Goal: Task Accomplishment & Management: Use online tool/utility

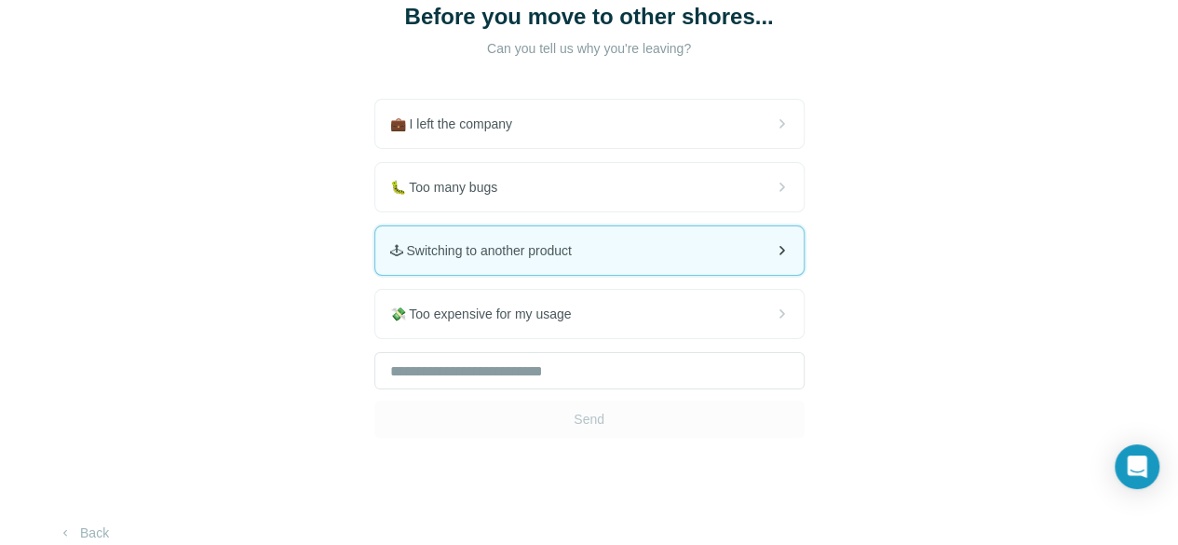
scroll to position [156, 0]
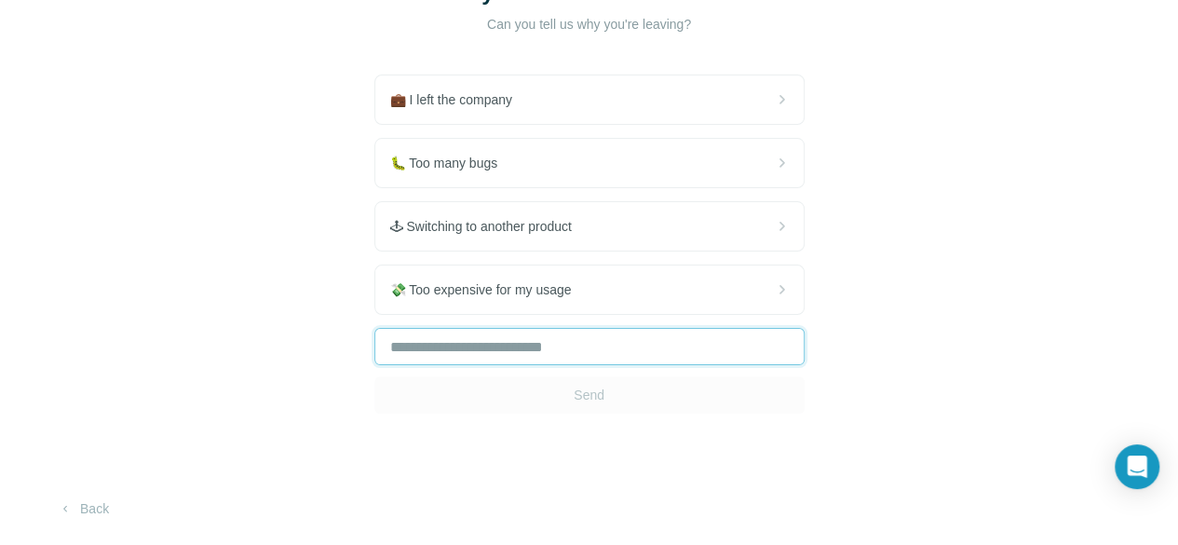
click at [374, 352] on input "text" at bounding box center [589, 346] width 430 height 37
type input "**"
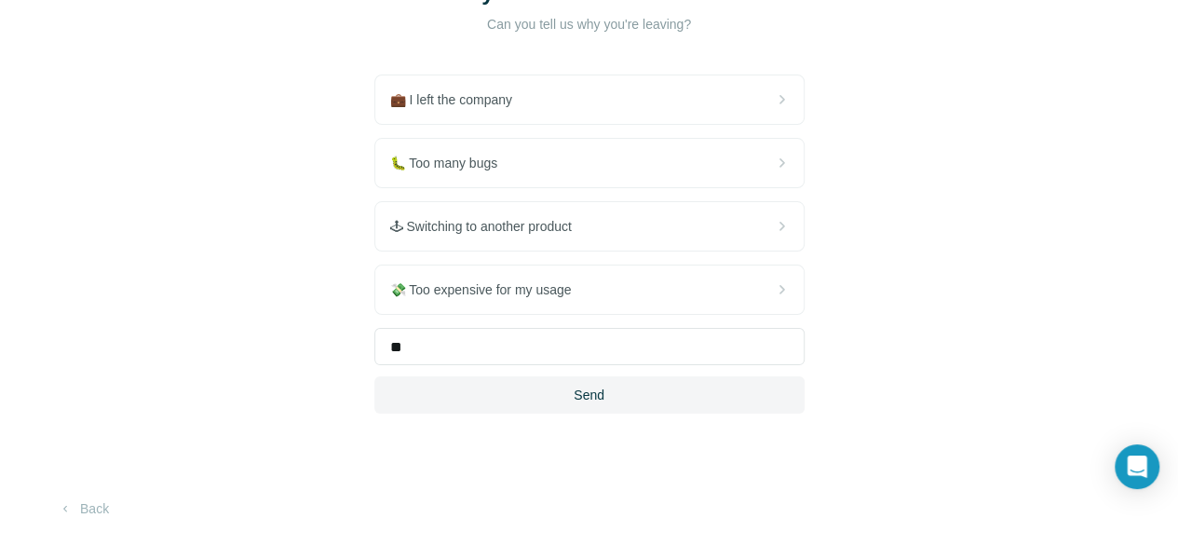
click at [295, 411] on div "Before you move to other shores... Can you tell us why you're leaving? 💼 I left…" at bounding box center [589, 196] width 1178 height 704
click at [374, 400] on button "Send" at bounding box center [589, 394] width 430 height 37
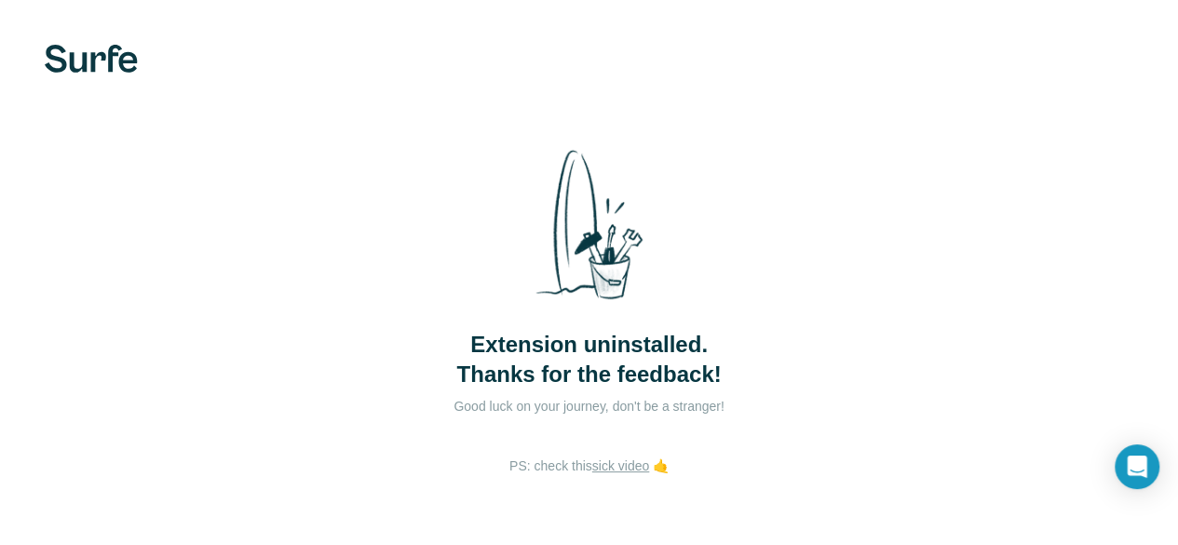
scroll to position [63, 0]
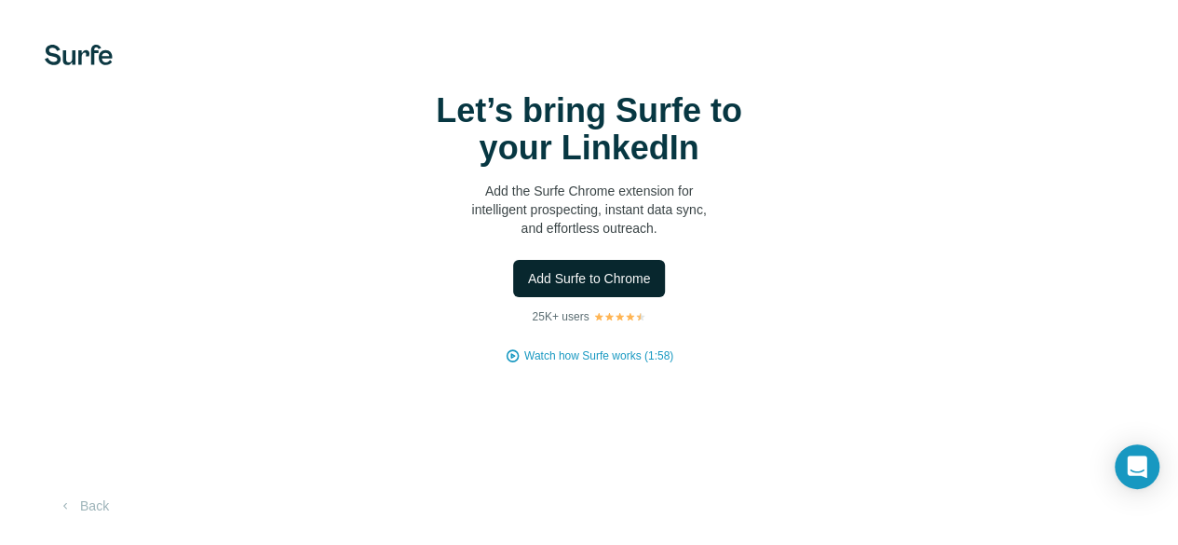
click at [528, 288] on span "Add Surfe to Chrome" at bounding box center [589, 278] width 123 height 19
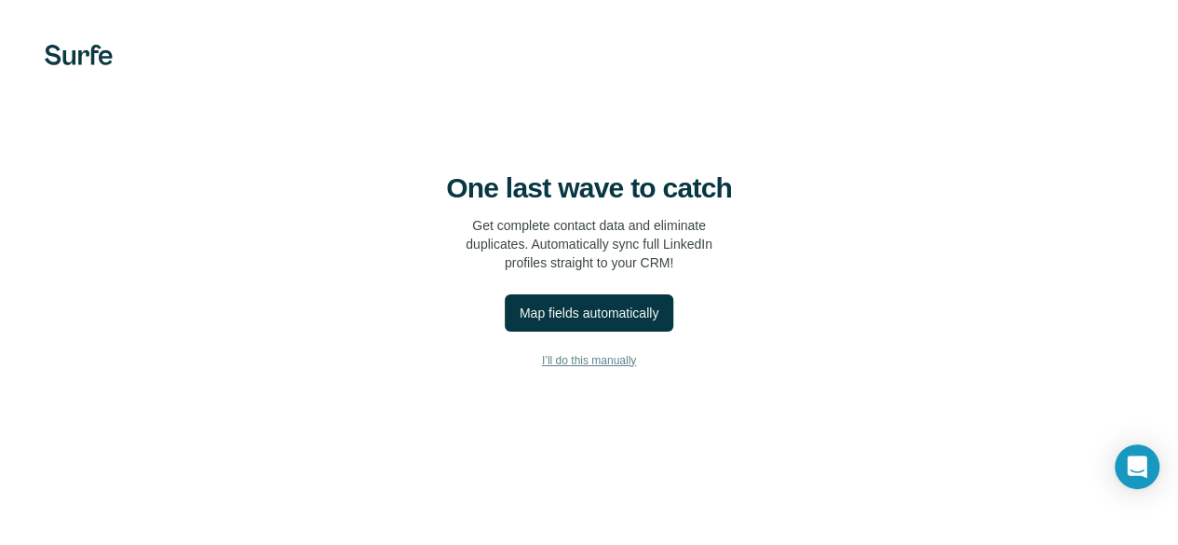
click at [542, 369] on span "I’ll do this manually" at bounding box center [589, 360] width 94 height 17
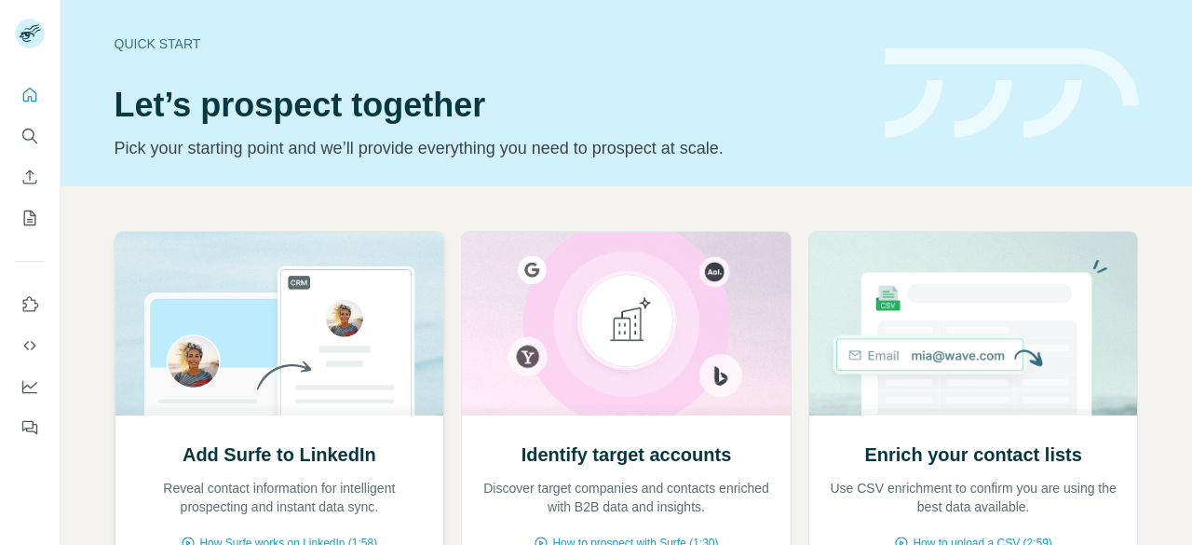
click at [291, 429] on div "Add Surfe to LinkedIn Reveal contact information for intelligent prospecting an…" at bounding box center [279, 539] width 329 height 248
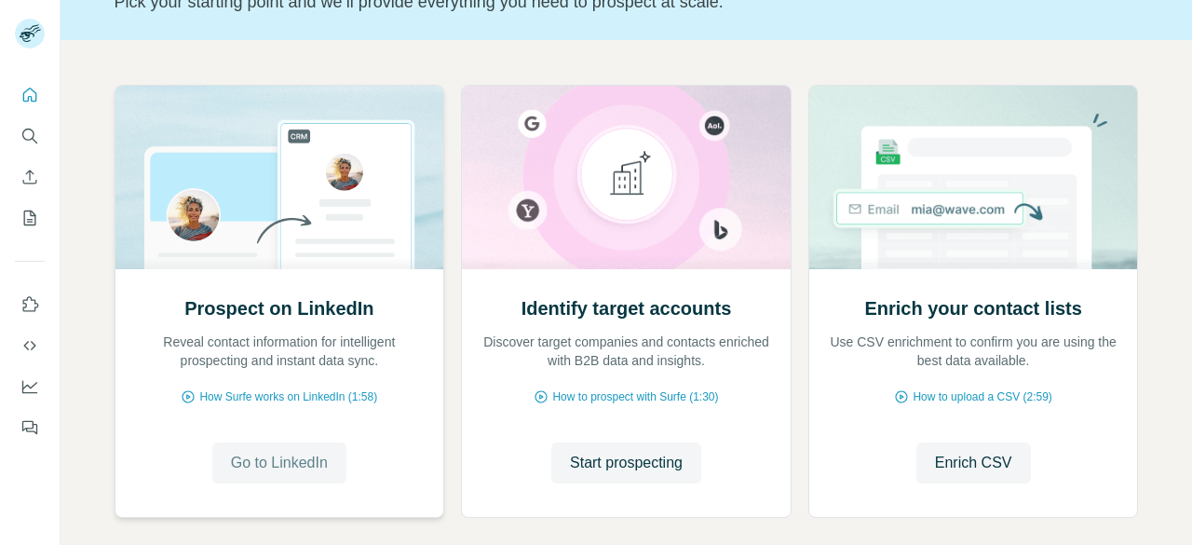
scroll to position [182, 0]
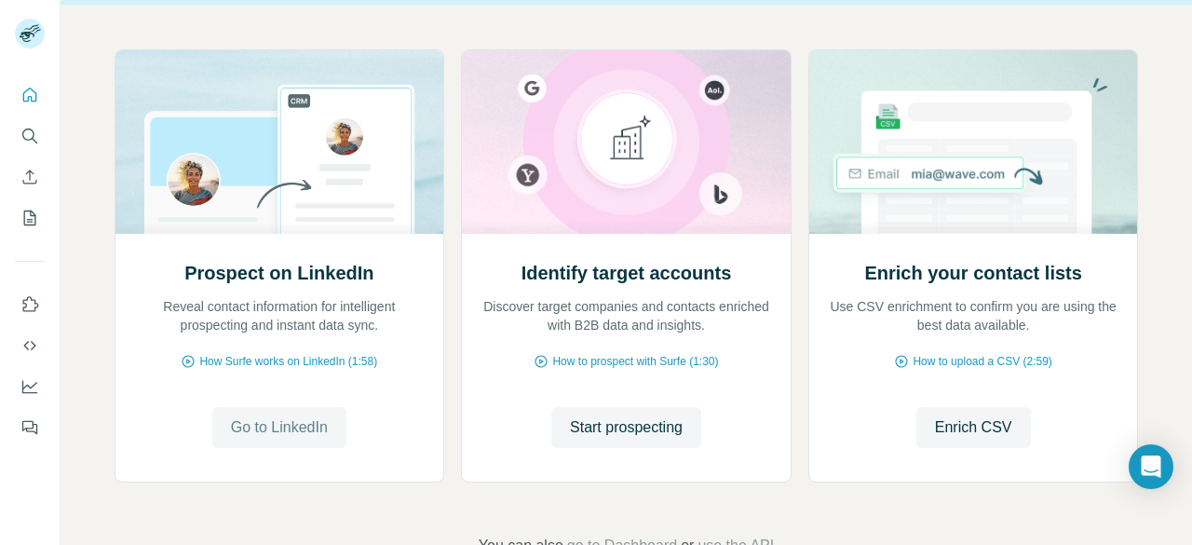
click at [281, 426] on span "Go to LinkedIn" at bounding box center [279, 427] width 97 height 22
